Goal: Information Seeking & Learning: Learn about a topic

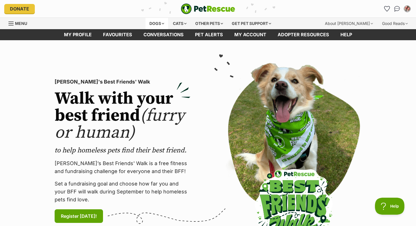
click at [151, 18] on div "Dogs" at bounding box center [157, 23] width 23 height 11
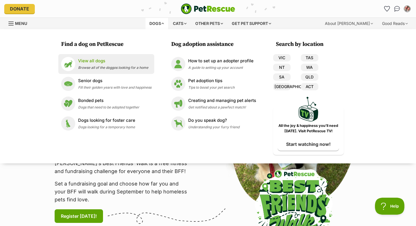
click at [96, 61] on p "View all dogs" at bounding box center [113, 61] width 70 height 7
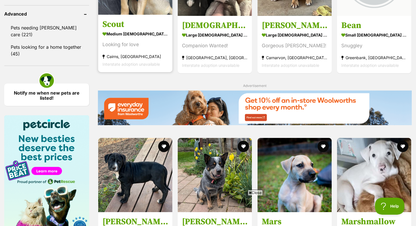
scroll to position [843, 0]
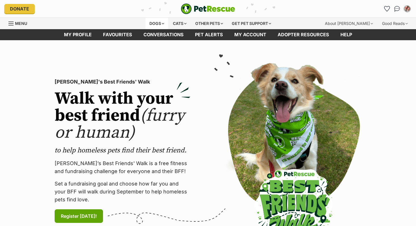
click at [149, 23] on div "Dogs" at bounding box center [157, 23] width 23 height 11
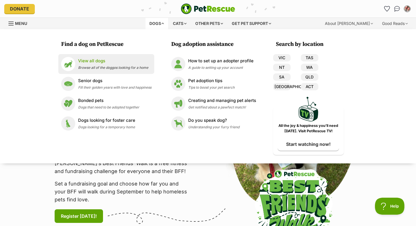
click at [122, 61] on p "View all dogs" at bounding box center [113, 61] width 70 height 7
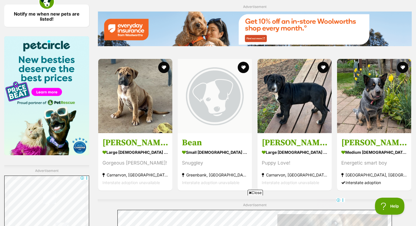
scroll to position [914, 0]
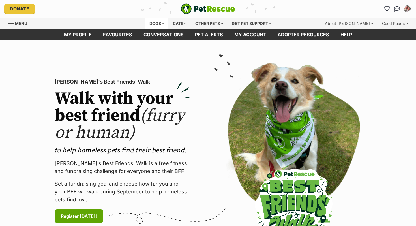
click at [157, 22] on div "Dogs" at bounding box center [157, 23] width 23 height 11
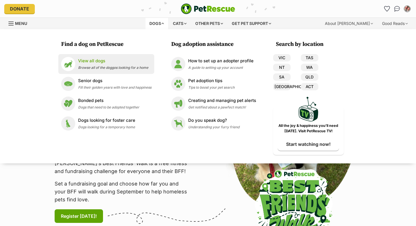
click at [112, 64] on p "View all dogs" at bounding box center [113, 61] width 70 height 7
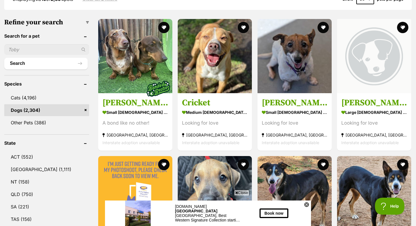
scroll to position [169, 0]
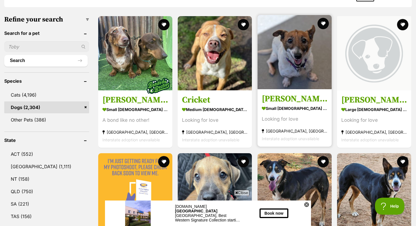
click at [273, 70] on img at bounding box center [295, 52] width 74 height 74
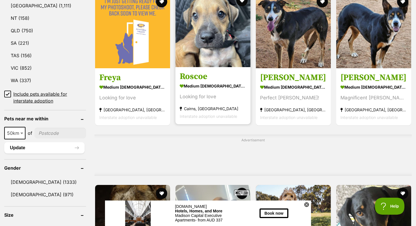
click at [195, 52] on img at bounding box center [213, 29] width 75 height 75
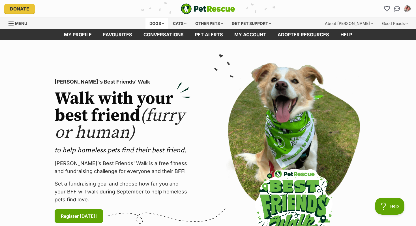
click at [152, 24] on div "Dogs" at bounding box center [157, 23] width 23 height 11
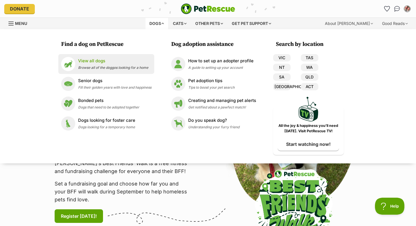
click at [112, 68] on span "Browse all of the doggos looking for a home" at bounding box center [113, 67] width 70 height 4
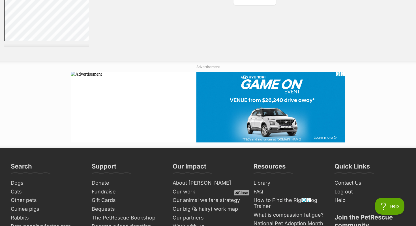
scroll to position [1038, 0]
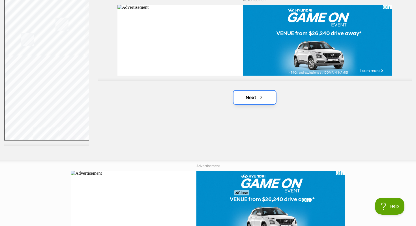
click at [258, 101] on link "Next" at bounding box center [255, 98] width 42 height 14
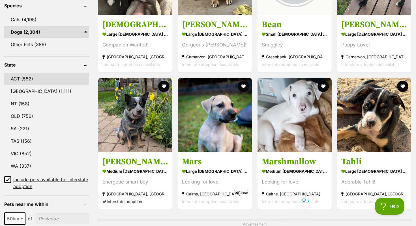
click at [46, 79] on link "ACT (552)" at bounding box center [46, 79] width 85 height 12
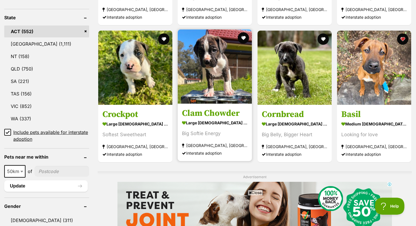
scroll to position [281, 0]
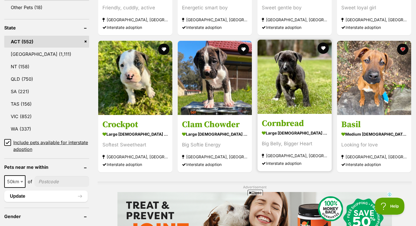
click at [301, 80] on img at bounding box center [295, 77] width 74 height 74
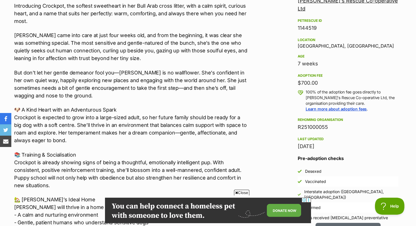
scroll to position [351, 0]
click at [109, 129] on p "🐶 A Kind Heart with an Adventurous Spark Crockpot is expected to grow into a la…" at bounding box center [131, 124] width 234 height 38
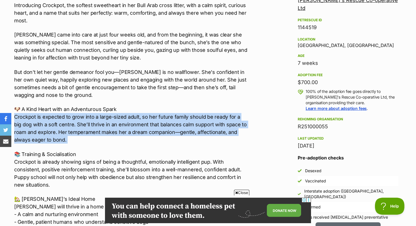
click at [109, 129] on p "🐶 A Kind Heart with an Adventurous Spark Crockpot is expected to grow into a la…" at bounding box center [131, 124] width 234 height 38
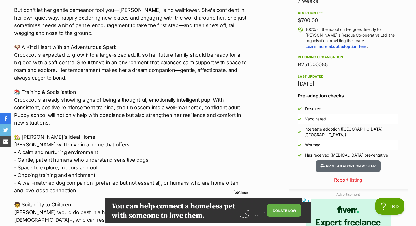
scroll to position [418, 0]
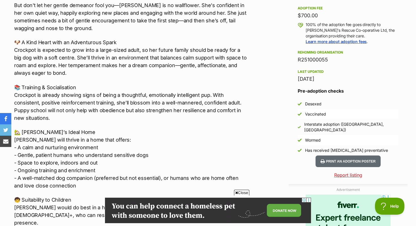
click at [107, 97] on p "📚 Training & Socialisation Crockpot is already showing signs of being a thought…" at bounding box center [131, 103] width 234 height 38
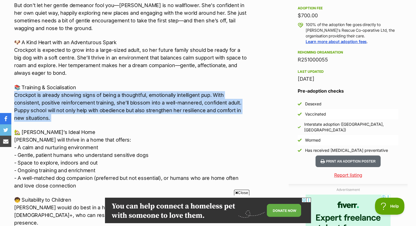
click at [107, 96] on p "📚 Training & Socialisation Crockpot is already showing signs of being a thought…" at bounding box center [131, 103] width 234 height 38
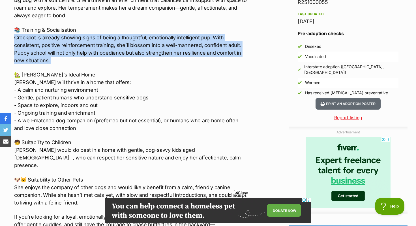
scroll to position [476, 0]
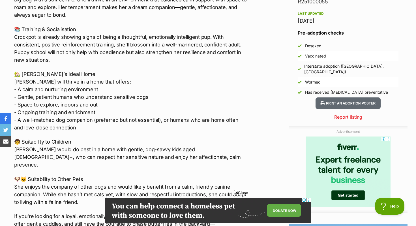
click at [107, 95] on p "🏡 Crockpot’s Ideal Home Crockpot will thrive in a home that offers: - A calm an…" at bounding box center [131, 100] width 234 height 61
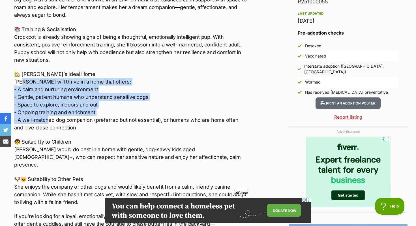
drag, startPoint x: 22, startPoint y: 83, endPoint x: 50, endPoint y: 118, distance: 44.6
click at [50, 118] on p "🏡 Crockpot’s Ideal Home Crockpot will thrive in a home that offers: - A calm an…" at bounding box center [131, 100] width 234 height 61
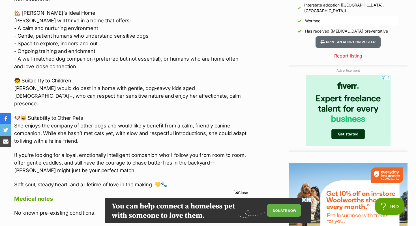
scroll to position [539, 0]
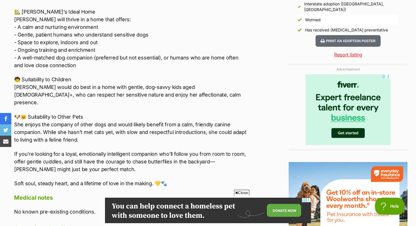
click at [55, 93] on p "🧒 Suitability to Children Crockpot would do best in a home with gentle, dog-sav…" at bounding box center [131, 91] width 234 height 31
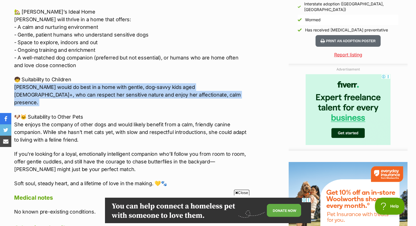
click at [55, 93] on p "🧒 Suitability to Children Crockpot would do best in a home with gentle, dog-sav…" at bounding box center [131, 91] width 234 height 31
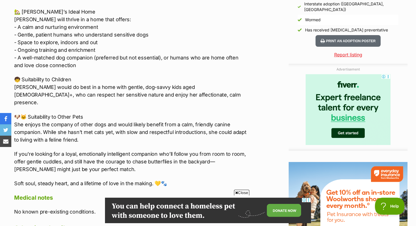
click at [55, 129] on p "🐶🐱 Suitability to Other Pets She enjoys the company of other dogs and would lik…" at bounding box center [131, 128] width 234 height 31
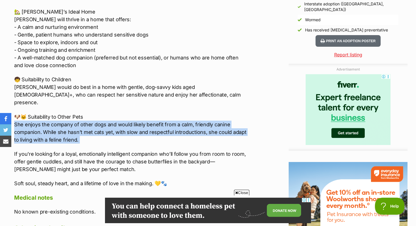
click at [55, 129] on p "🐶🐱 Suitability to Other Pets She enjoys the company of other dogs and would lik…" at bounding box center [131, 128] width 234 height 31
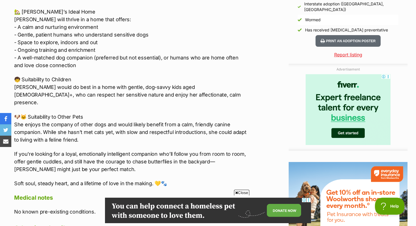
click at [58, 150] on p "If you're looking for a loyal, emotionally intelligent companion who’ll follow …" at bounding box center [131, 161] width 234 height 23
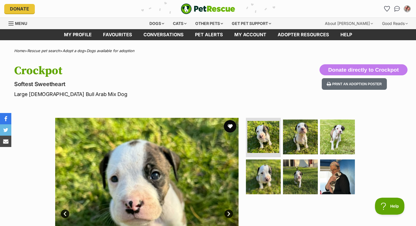
scroll to position [0, 0]
click at [232, 127] on button "favourite" at bounding box center [230, 126] width 12 height 12
click at [341, 185] on img at bounding box center [337, 177] width 37 height 37
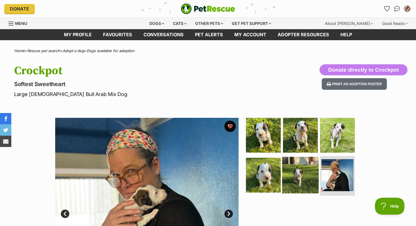
click at [316, 181] on img at bounding box center [300, 175] width 37 height 37
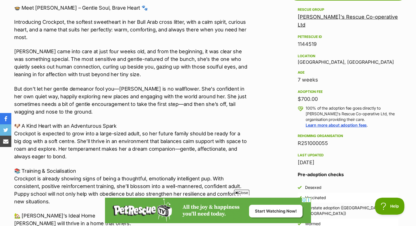
scroll to position [325, 0]
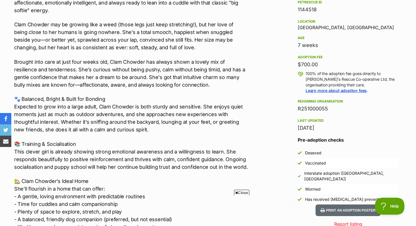
scroll to position [333, 0]
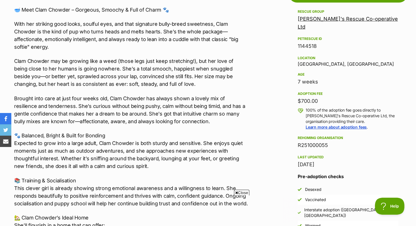
click at [101, 45] on div "🥣 Meet Clam Chowder – Gorgeous, Smoochy & Full of Charm 🐾 With her striking goo…" at bounding box center [131, 196] width 234 height 380
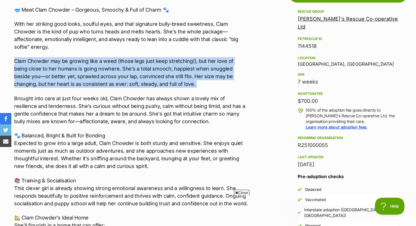
click at [101, 45] on div "🥣 Meet Clam Chowder – Gorgeous, Smoochy & Full of Charm 🐾 With her striking goo…" at bounding box center [131, 196] width 234 height 380
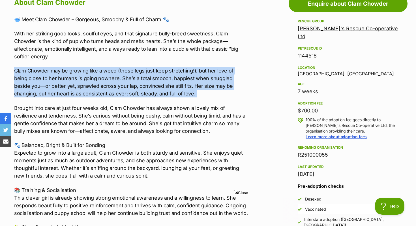
scroll to position [0, 0]
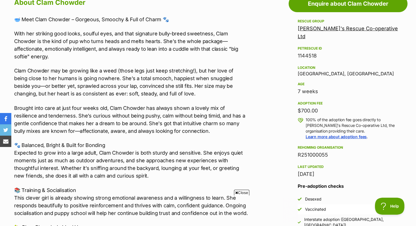
click at [123, 117] on p "Brought into care at just four weeks old, Clam Chowder has always shown a lovel…" at bounding box center [131, 119] width 234 height 31
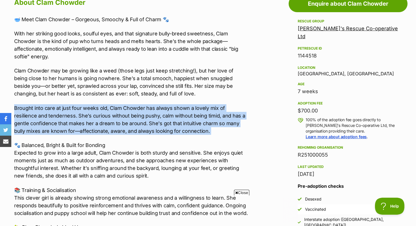
click at [123, 117] on p "Brought into care at just four weeks old, Clam Chowder has always shown a lovel…" at bounding box center [131, 119] width 234 height 31
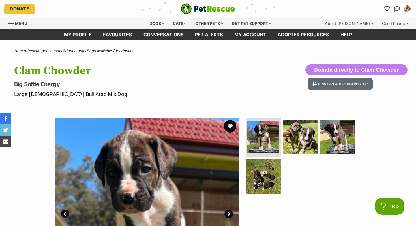
click at [232, 125] on button "favourite" at bounding box center [230, 126] width 12 height 12
click at [292, 130] on img at bounding box center [300, 136] width 37 height 37
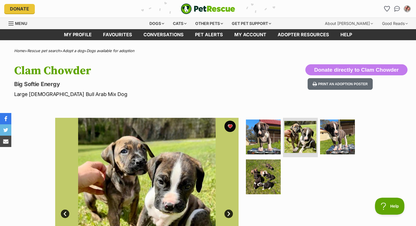
click at [191, 14] on img "PetRescue" at bounding box center [208, 8] width 54 height 11
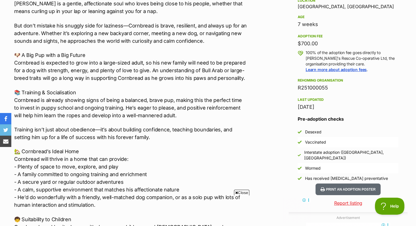
scroll to position [391, 0]
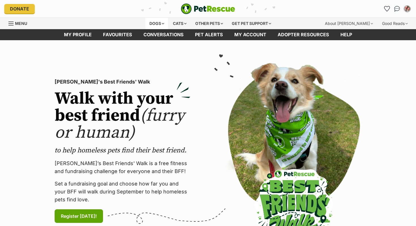
click at [154, 24] on div "Dogs" at bounding box center [157, 23] width 23 height 11
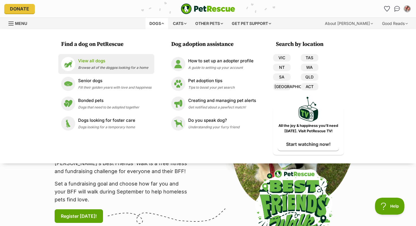
click at [101, 63] on p "View all dogs" at bounding box center [113, 61] width 70 height 7
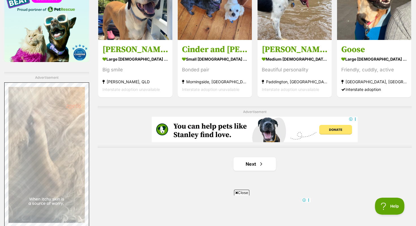
scroll to position [927, 0]
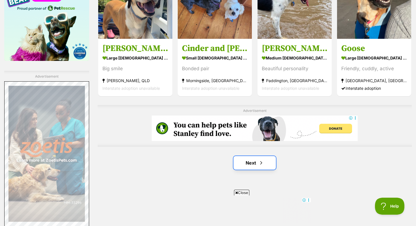
click at [240, 161] on link "Next" at bounding box center [255, 163] width 42 height 14
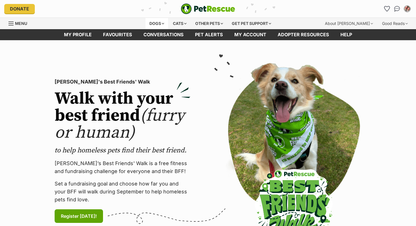
click at [157, 24] on div "Dogs" at bounding box center [157, 23] width 23 height 11
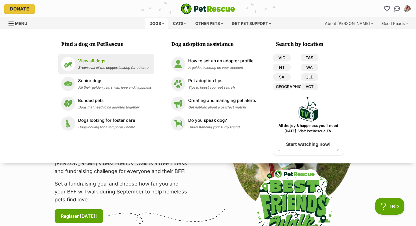
click at [103, 61] on p "View all dogs" at bounding box center [113, 61] width 70 height 7
